Goal: Transaction & Acquisition: Purchase product/service

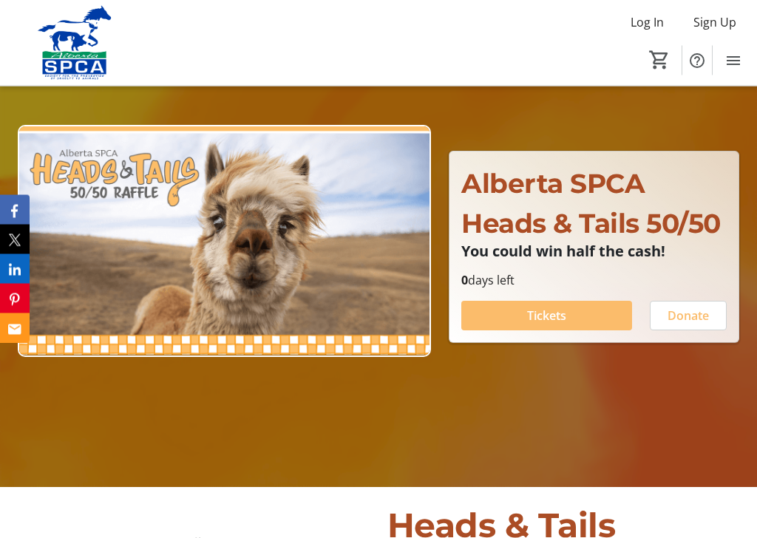
scroll to position [128, 0]
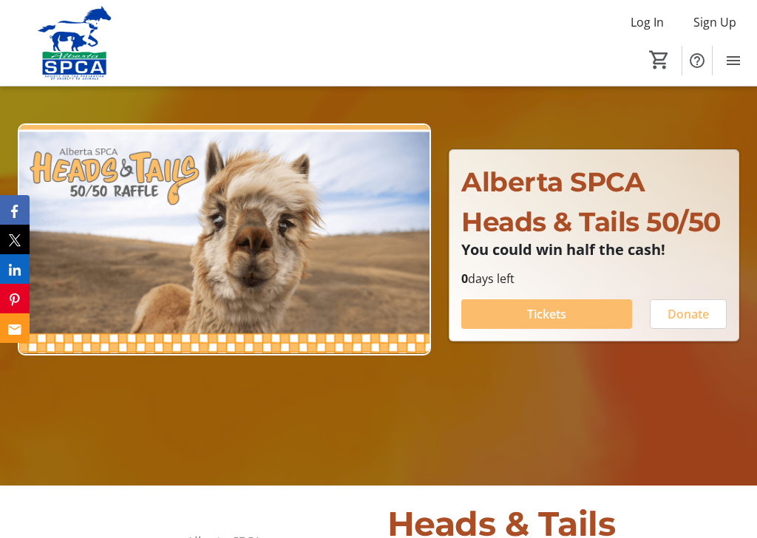
click at [595, 311] on span at bounding box center [546, 313] width 171 height 35
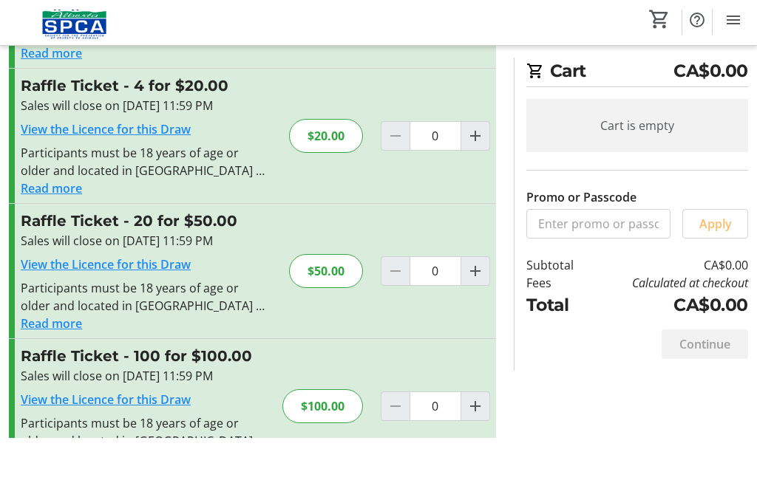
scroll to position [199, 0]
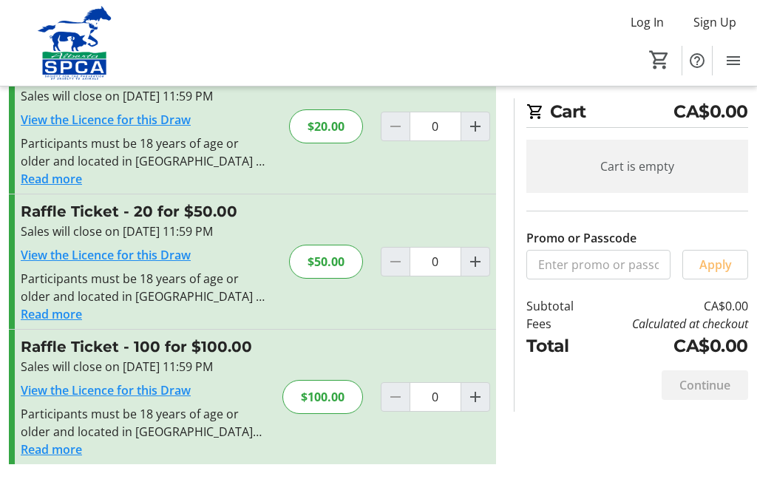
click at [57, 441] on button "Read more" at bounding box center [51, 450] width 61 height 18
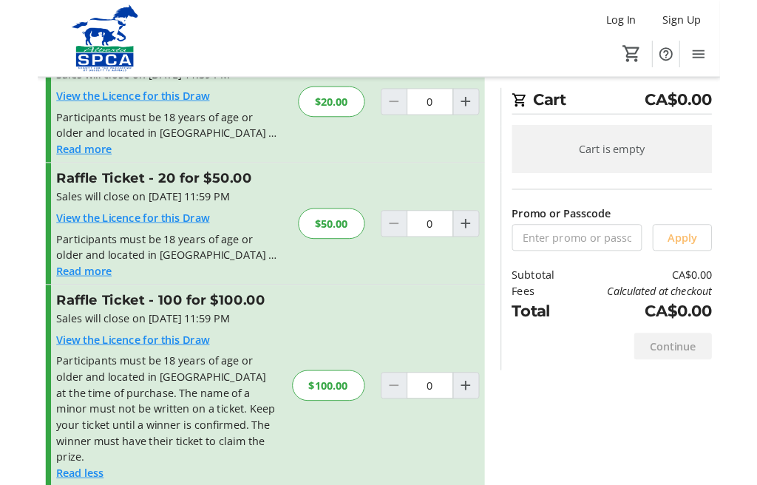
scroll to position [271, 0]
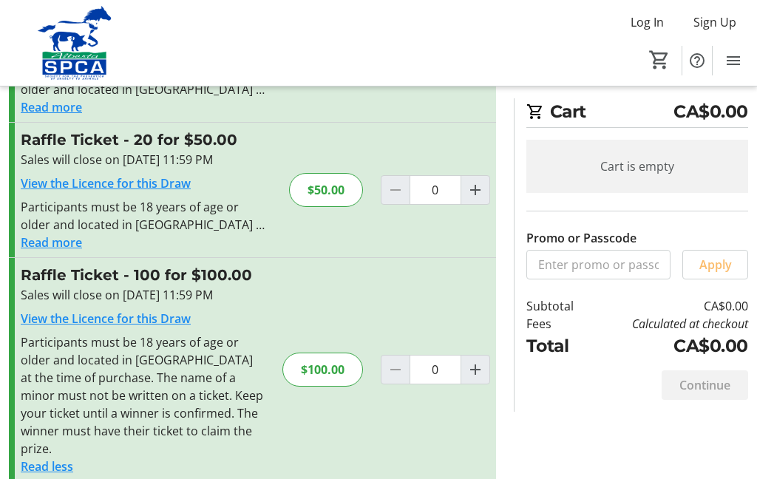
click at [184, 313] on link "View the Licence for this Draw" at bounding box center [106, 318] width 170 height 16
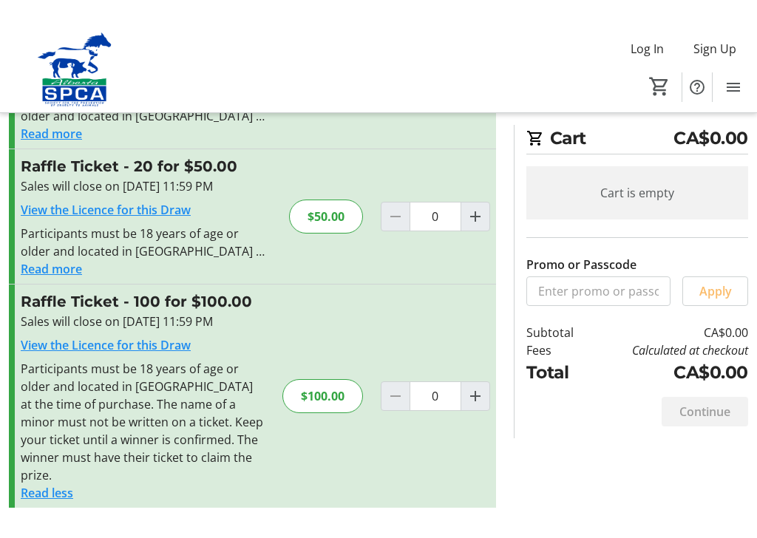
scroll to position [211, 0]
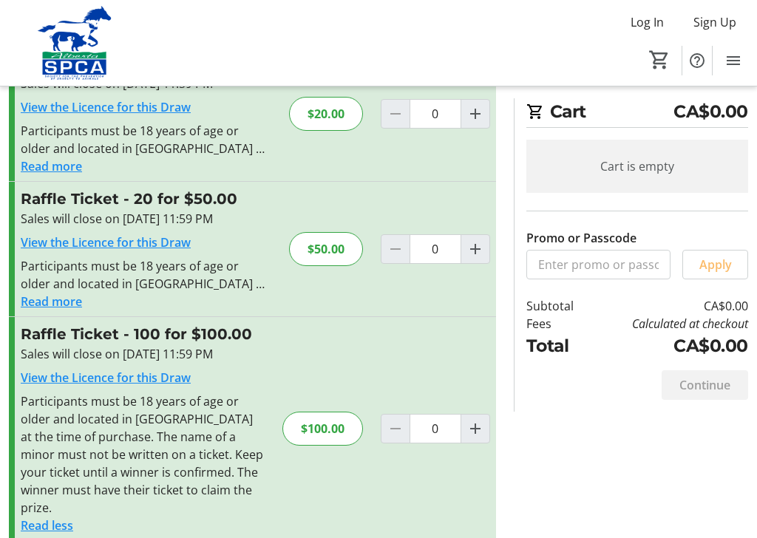
click at [472, 420] on mat-icon "Increment by one" at bounding box center [475, 429] width 18 height 18
type input "1"
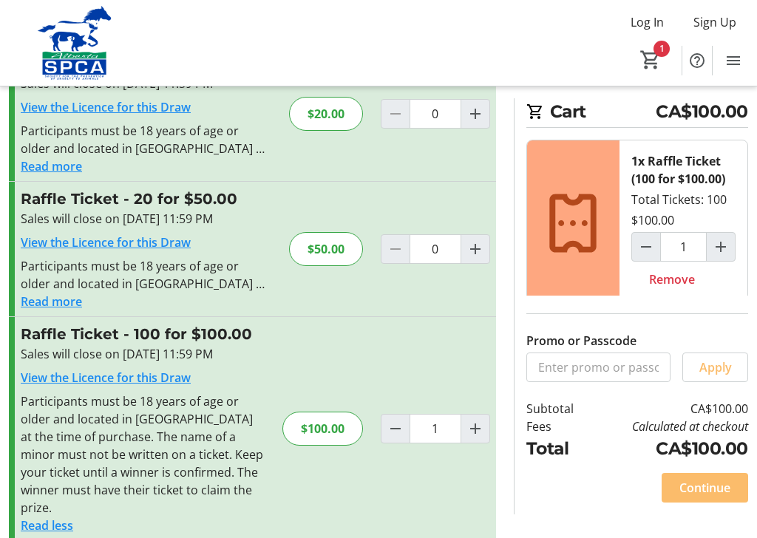
click at [717, 478] on span "Continue" at bounding box center [704, 488] width 51 height 18
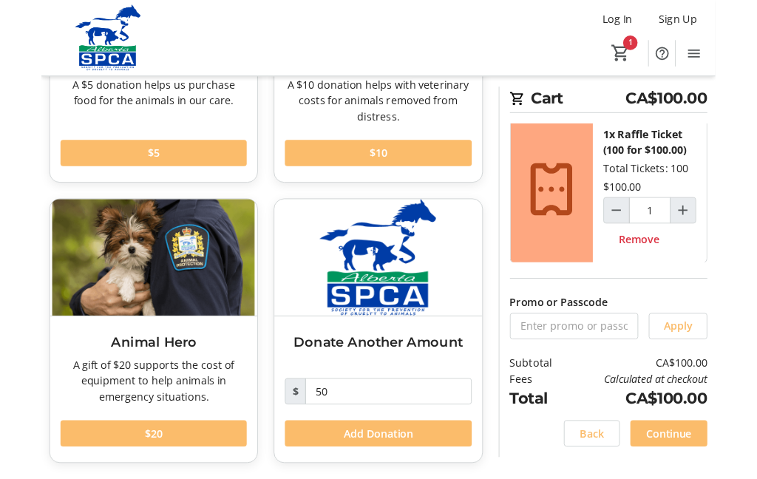
scroll to position [316, 0]
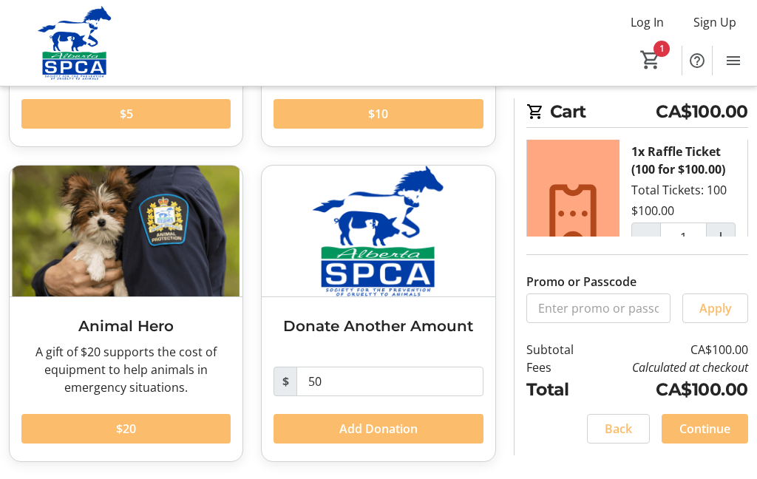
click at [189, 422] on span at bounding box center [125, 428] width 209 height 35
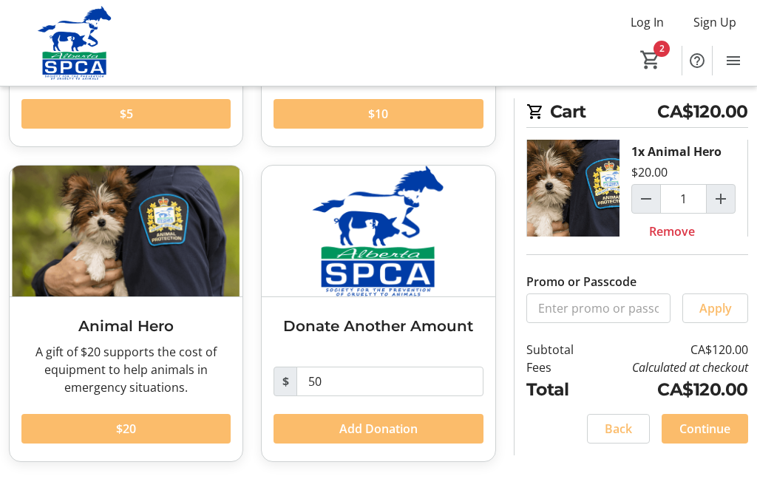
click at [199, 428] on span at bounding box center [125, 428] width 209 height 35
click at [642, 203] on mat-icon "Decrement by one" at bounding box center [646, 199] width 18 height 18
type input "1"
click at [722, 424] on span "Continue" at bounding box center [704, 429] width 51 height 18
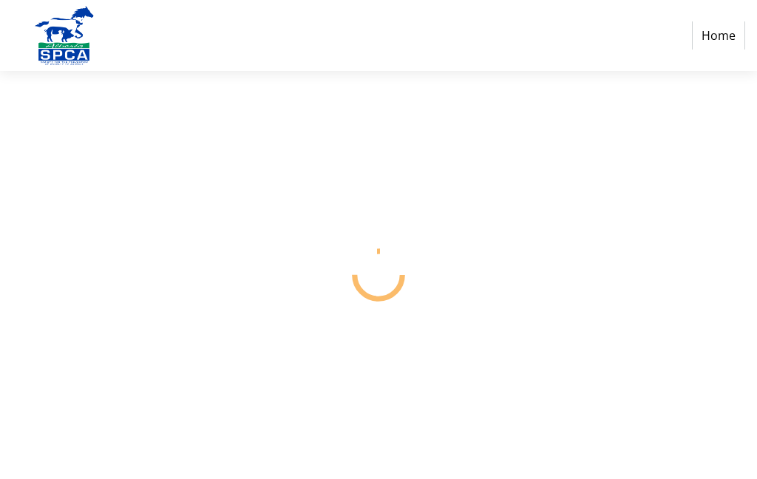
select select "CA"
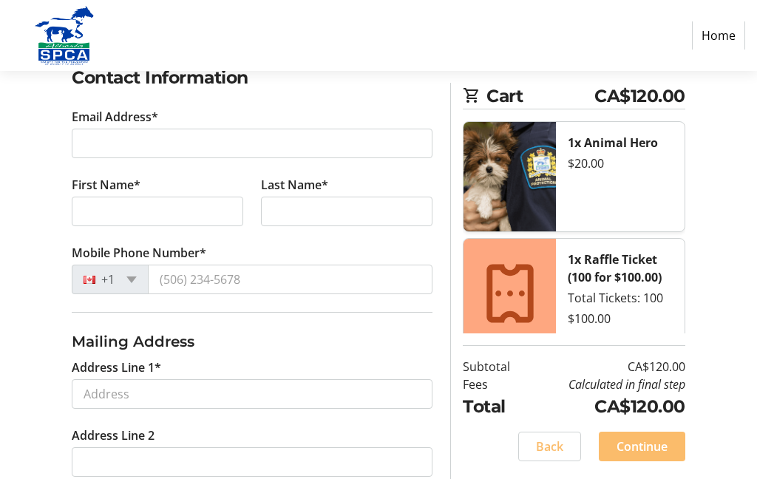
scroll to position [271, 0]
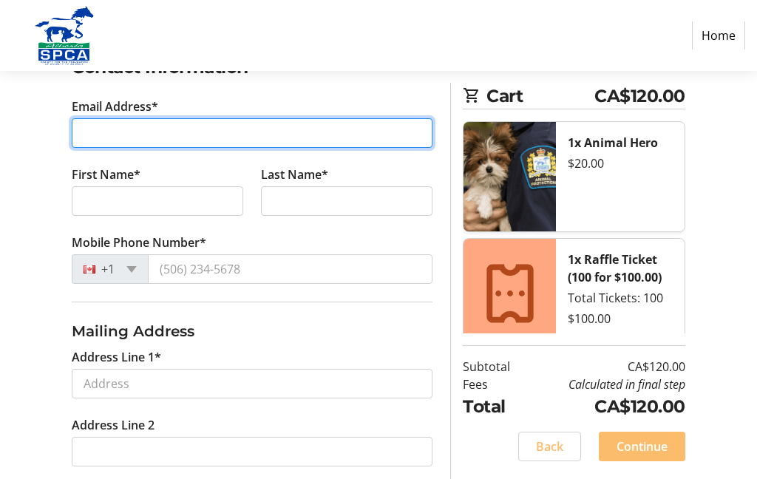
click at [375, 132] on input "Email Address*" at bounding box center [252, 133] width 361 height 30
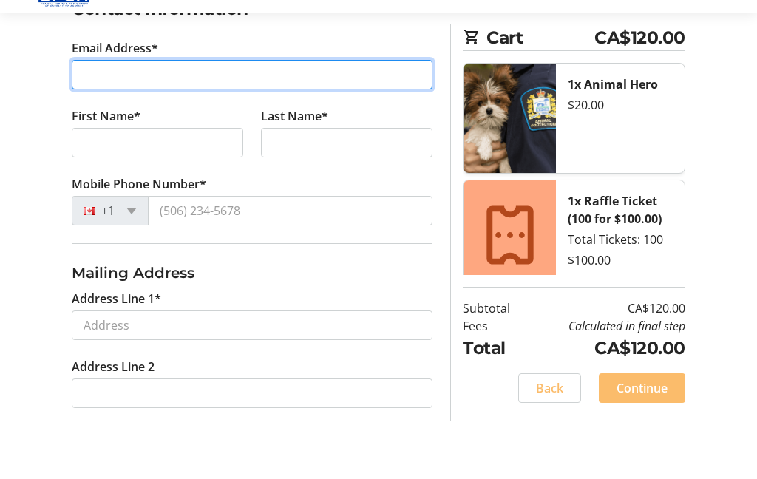
type input "[EMAIL_ADDRESS][DOMAIN_NAME]"
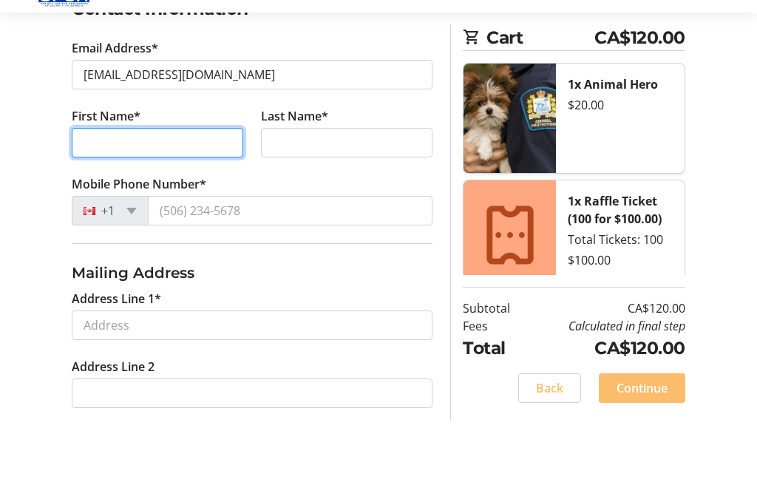
type input "[PERSON_NAME]"
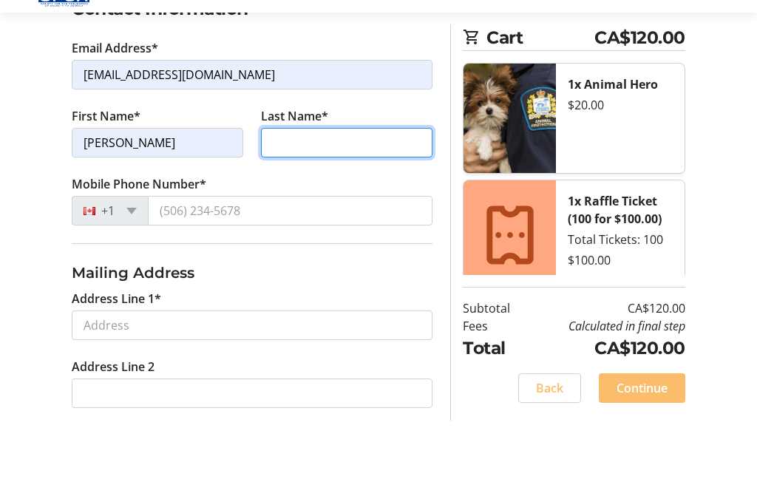
type input "[PERSON_NAME]"
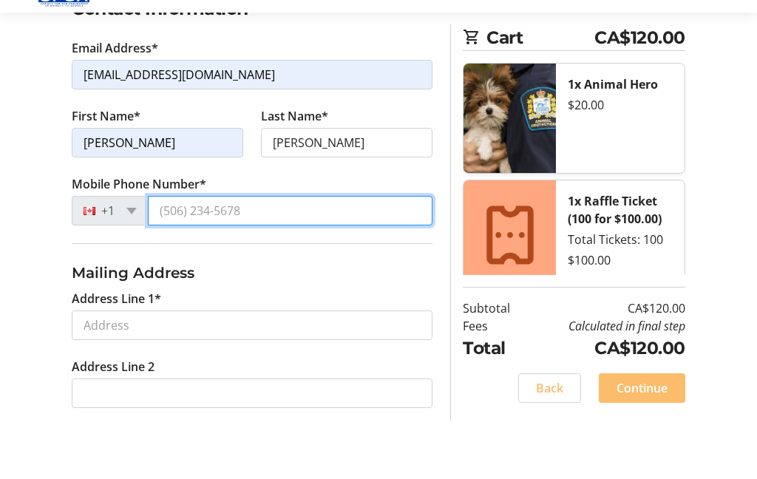
type input "[PHONE_NUMBER]"
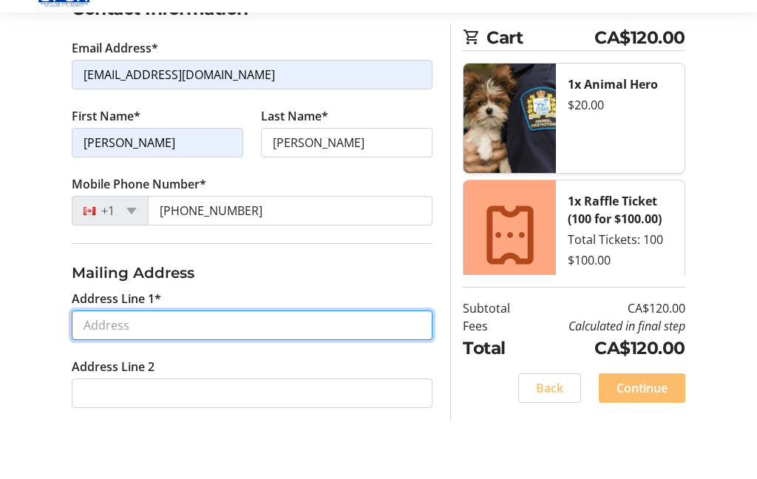
type input "[STREET_ADDRESS]"
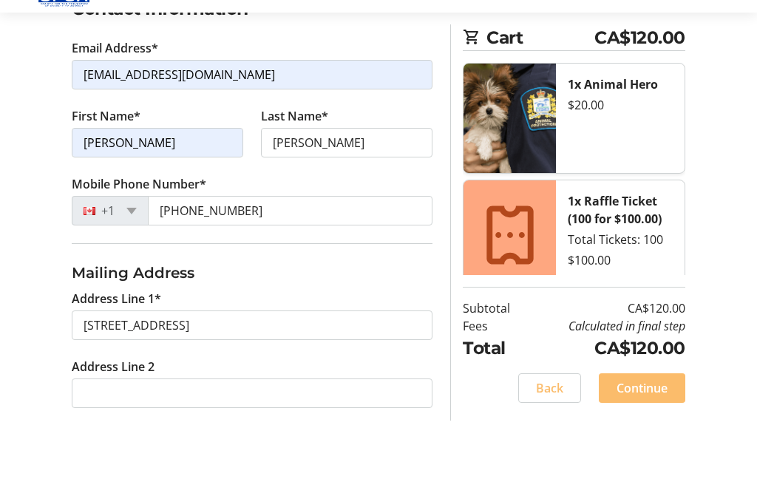
type input "[GEOGRAPHIC_DATA]"
select select "AB"
type input "T2c 4a1"
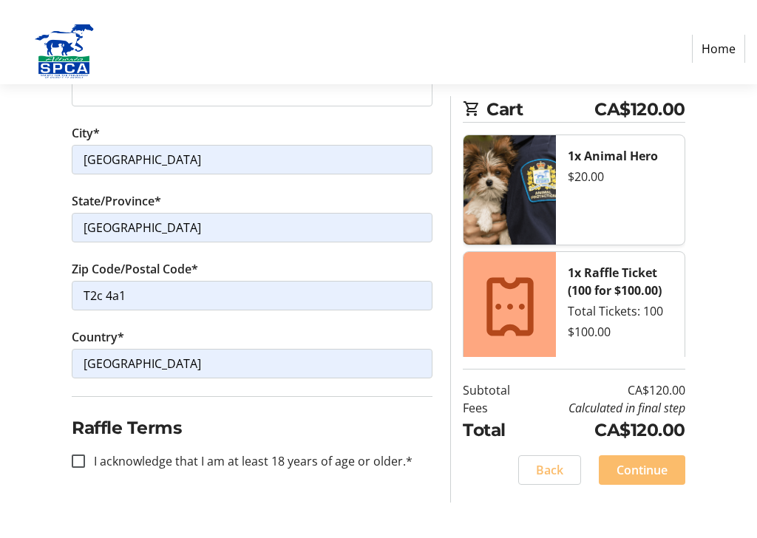
scroll to position [596, 0]
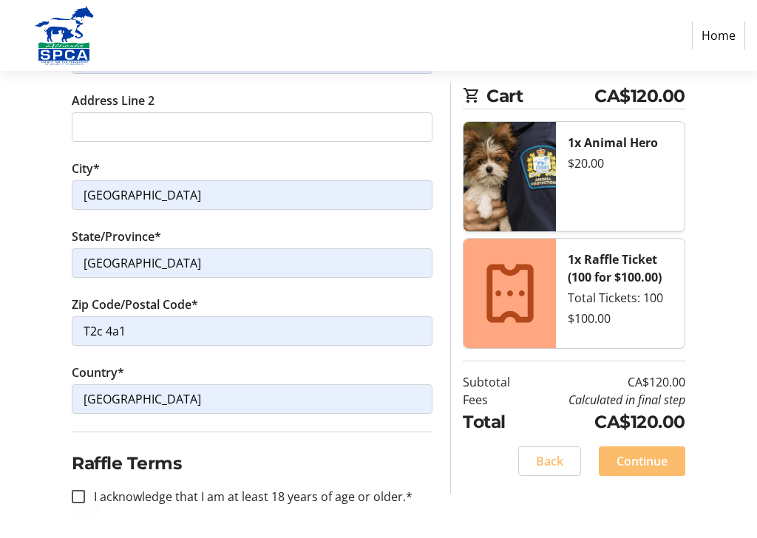
click at [87, 478] on div at bounding box center [78, 496] width 35 height 35
checkbox input "true"
click at [662, 457] on span "Continue" at bounding box center [642, 461] width 51 height 18
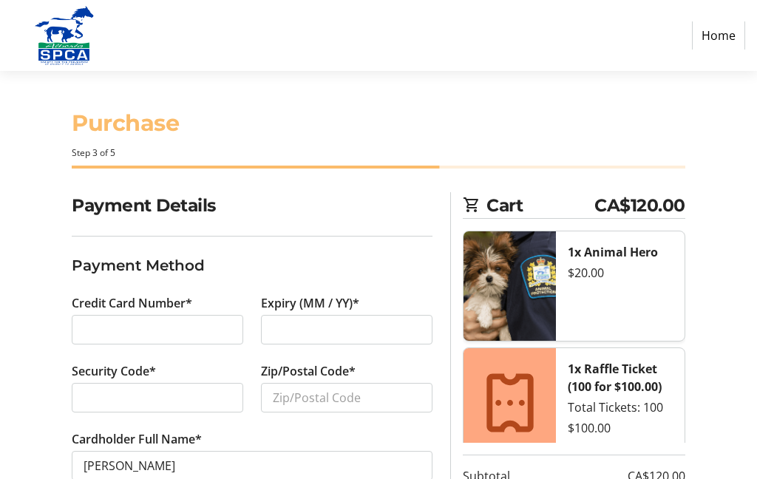
scroll to position [109, 0]
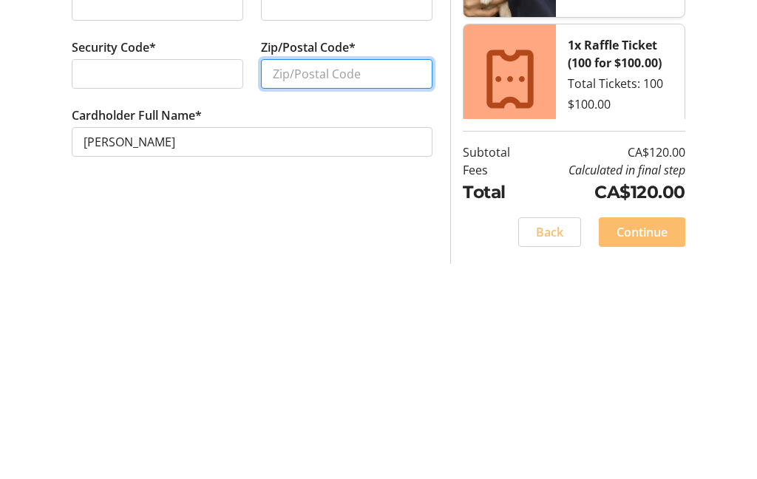
click at [421, 274] on input "Zip/Postal Code*" at bounding box center [346, 289] width 171 height 30
type input "T2c4a1"
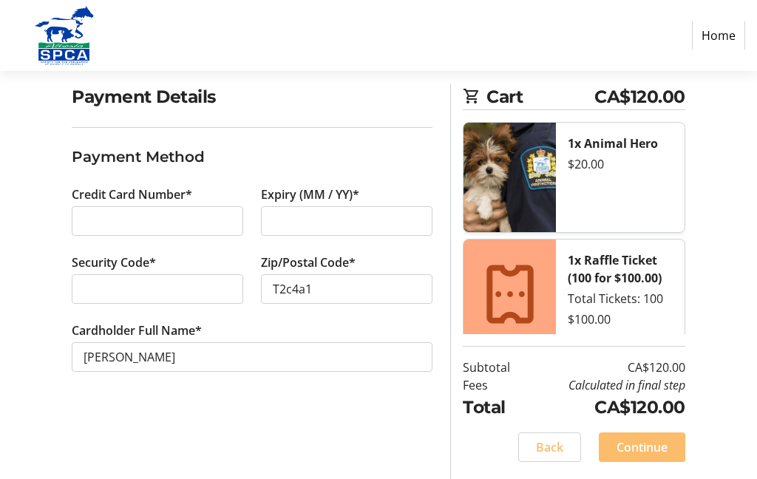
click at [655, 441] on span "Continue" at bounding box center [642, 447] width 51 height 18
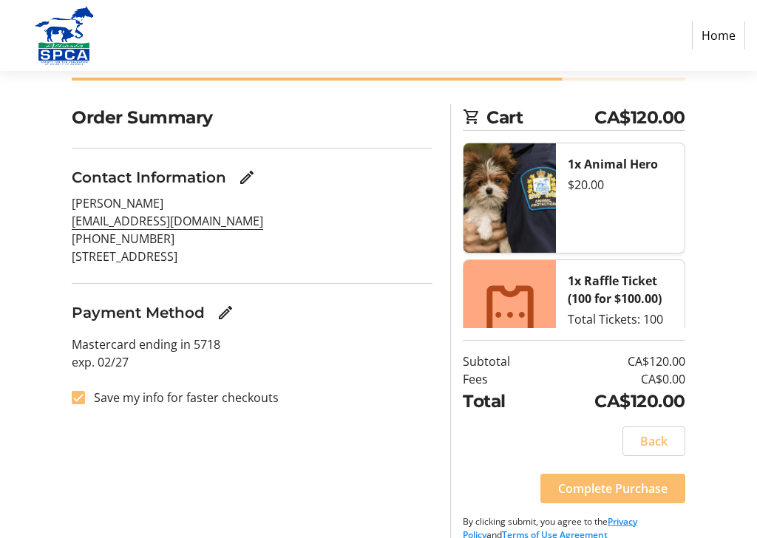
scroll to position [89, 0]
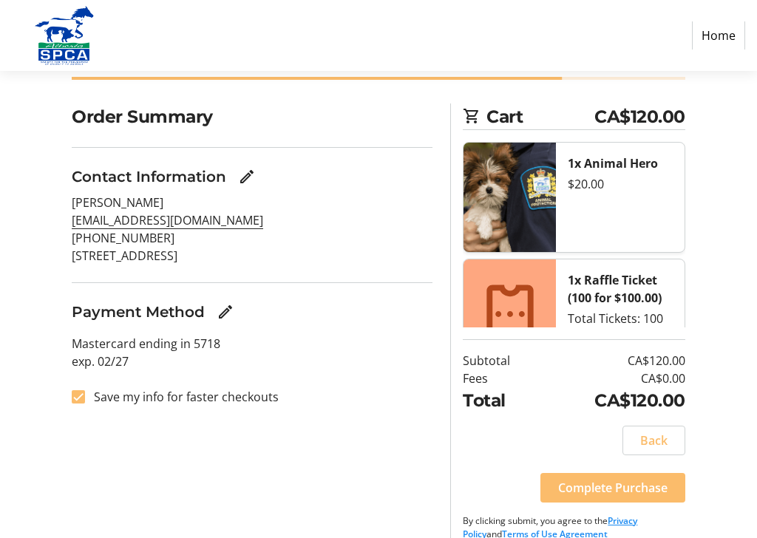
click at [728, 218] on div "Order Summary Contact Information [PERSON_NAME] [EMAIL_ADDRESS][DOMAIN_NAME] [P…" at bounding box center [378, 330] width 757 height 455
click at [657, 478] on span "Complete Purchase" at bounding box center [612, 488] width 109 height 18
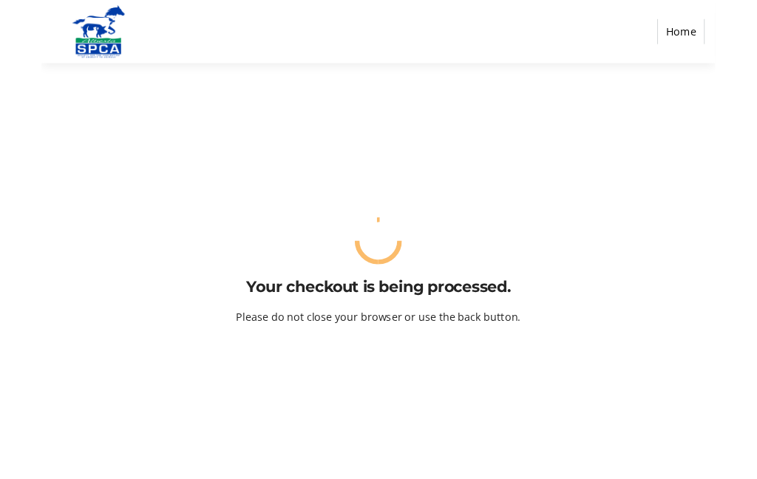
scroll to position [0, 0]
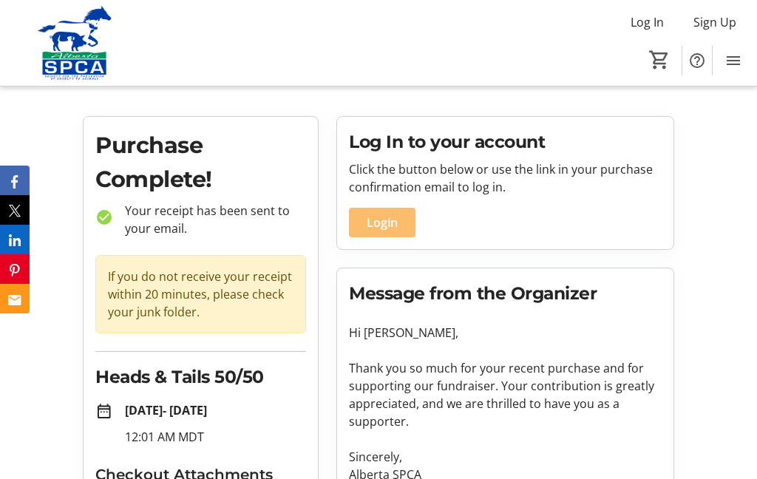
scroll to position [18, 0]
